Goal: Information Seeking & Learning: Learn about a topic

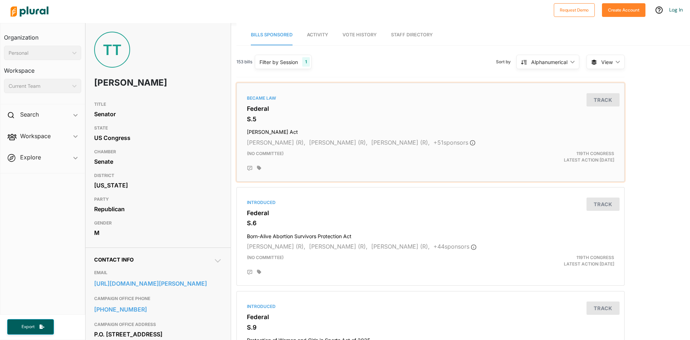
click at [285, 138] on div "Katie Britt (R), Jim Risch (R), James Lankford (R), + 51 sponsor s" at bounding box center [430, 142] width 367 height 9
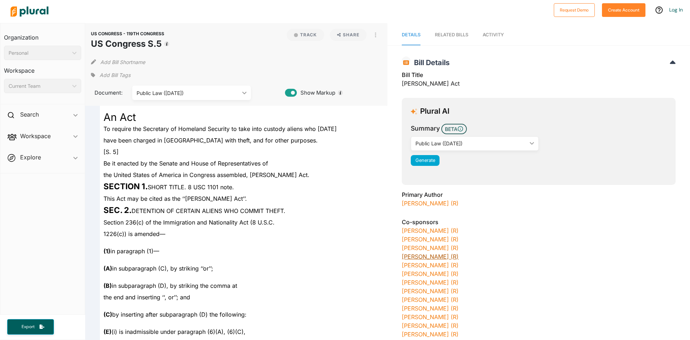
click at [413, 256] on link "Tommy Tuberville (R)" at bounding box center [430, 256] width 57 height 7
